Goal: Feedback & Contribution: Leave review/rating

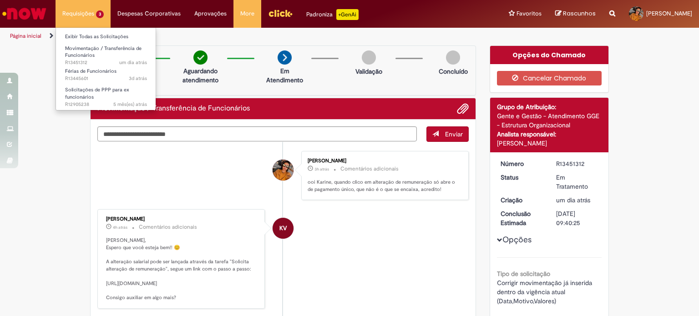
click at [77, 14] on li "Requisições 3 Exibir Todas as Solicitações Movimentação / Transferência de Func…" at bounding box center [83, 13] width 55 height 27
click at [85, 71] on span "Férias de Funcionários" at bounding box center [90, 71] width 51 height 7
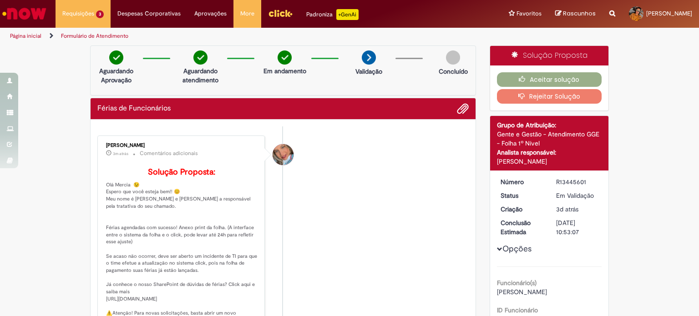
click at [338, 246] on li "[PERSON_NAME] 3m atrás 3 minutos atrás Comentários adicionais Solução Proposta:" at bounding box center [282, 245] width 371 height 218
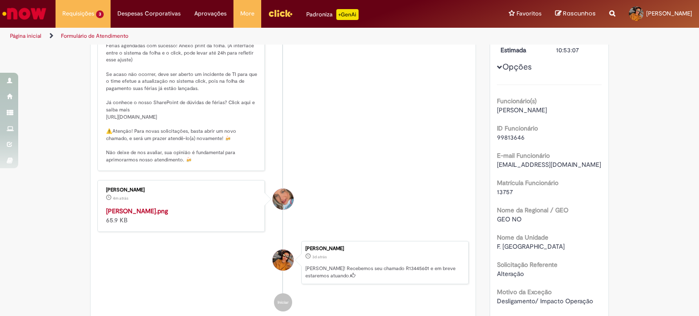
scroll to position [228, 0]
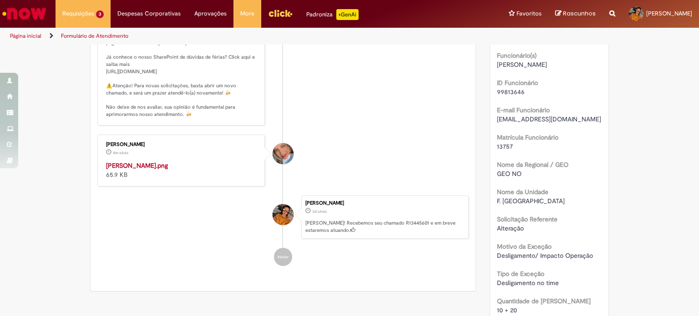
click at [228, 161] on img "Histórico de tíquete" at bounding box center [182, 161] width 152 height 0
click at [147, 161] on img "Histórico de tíquete" at bounding box center [182, 161] width 152 height 0
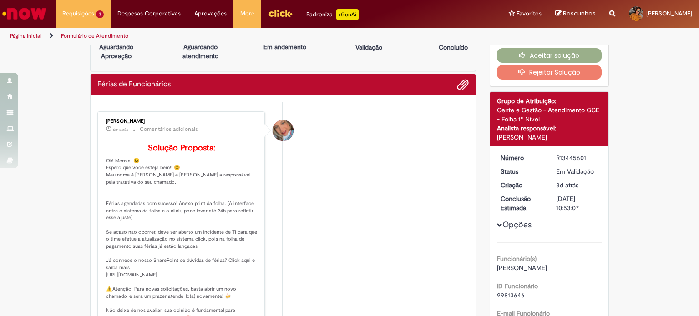
scroll to position [0, 0]
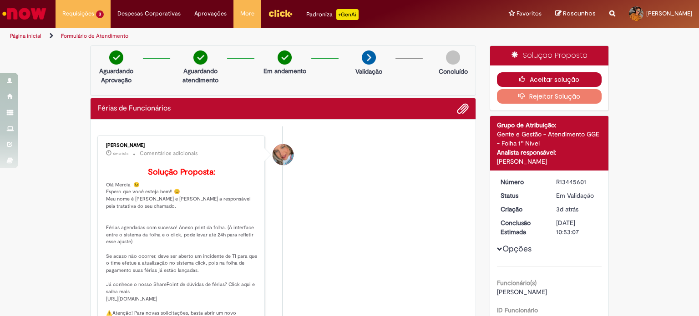
click at [513, 78] on button "Aceitar solução" at bounding box center [549, 79] width 105 height 15
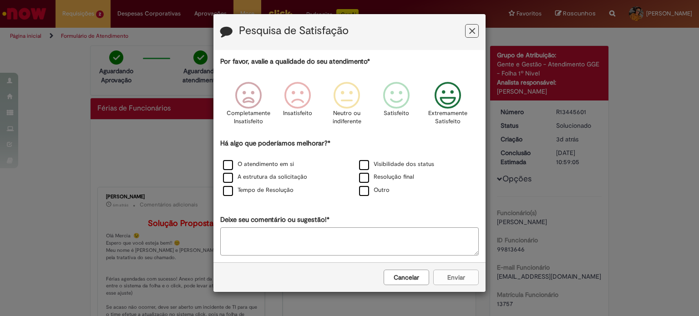
click at [445, 100] on icon "Feedback" at bounding box center [448, 95] width 34 height 27
click at [265, 165] on label "O atendimento em si" at bounding box center [258, 164] width 71 height 9
click at [261, 174] on label "A estrutura da solicitação" at bounding box center [265, 177] width 84 height 9
click at [258, 189] on label "Tempo de Resolução" at bounding box center [258, 190] width 71 height 9
click at [458, 277] on button "Enviar" at bounding box center [456, 277] width 46 height 15
